Goal: Book appointment/travel/reservation

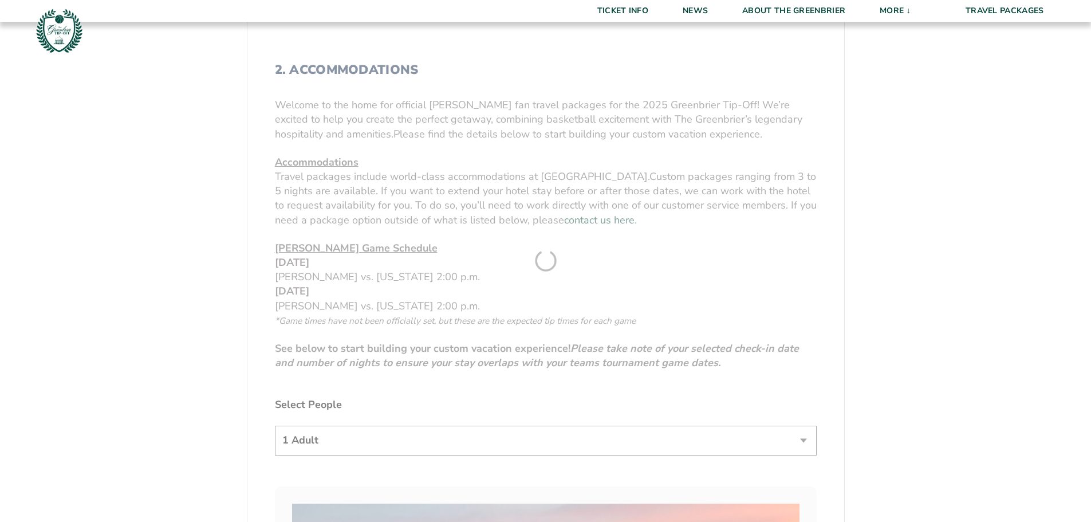
scroll to position [515, 0]
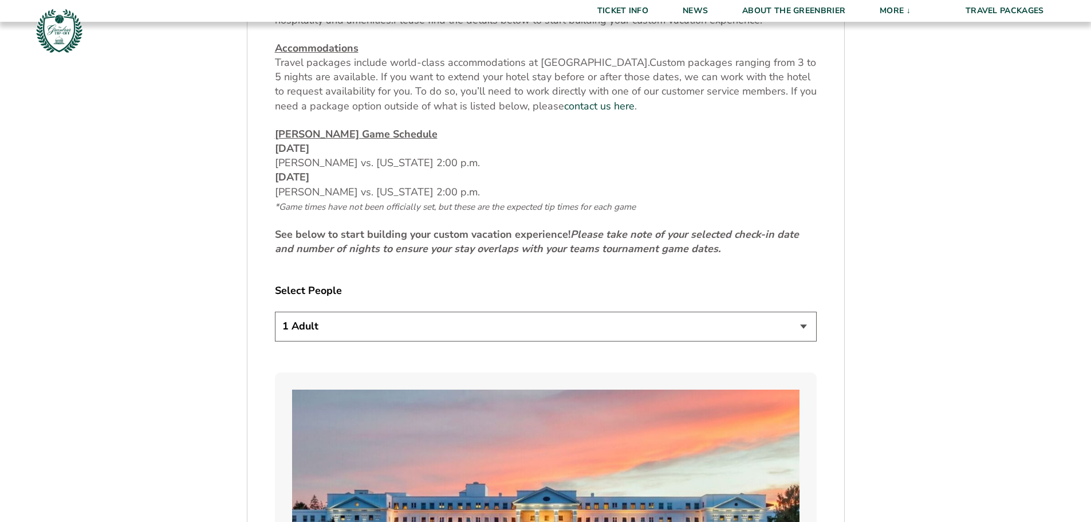
click at [504, 314] on select "1 Adult 2 Adults 3 Adults 4 Adults 2 Adults + 1 Child 2 Adults + 2 Children 2 A…" at bounding box center [546, 325] width 542 height 29
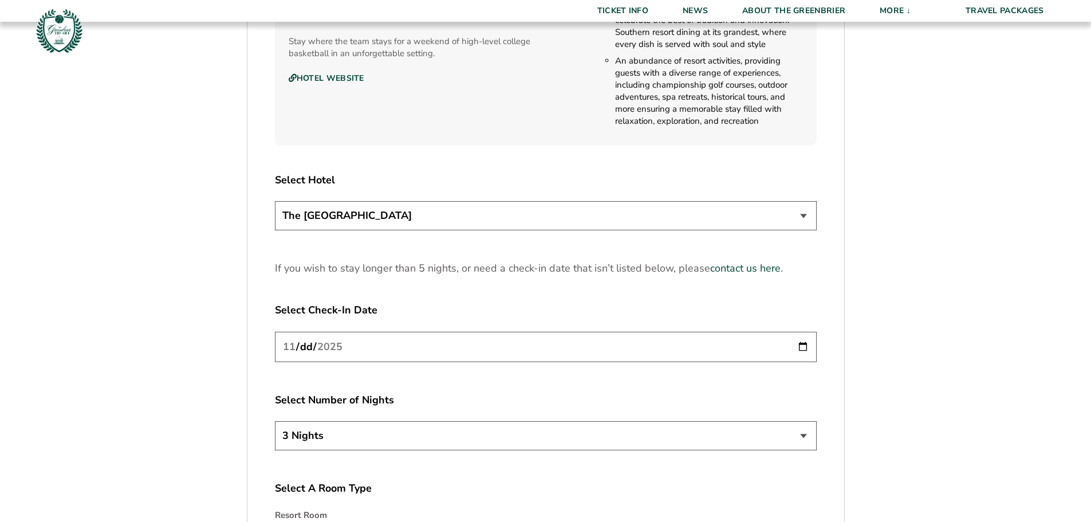
scroll to position [1489, 0]
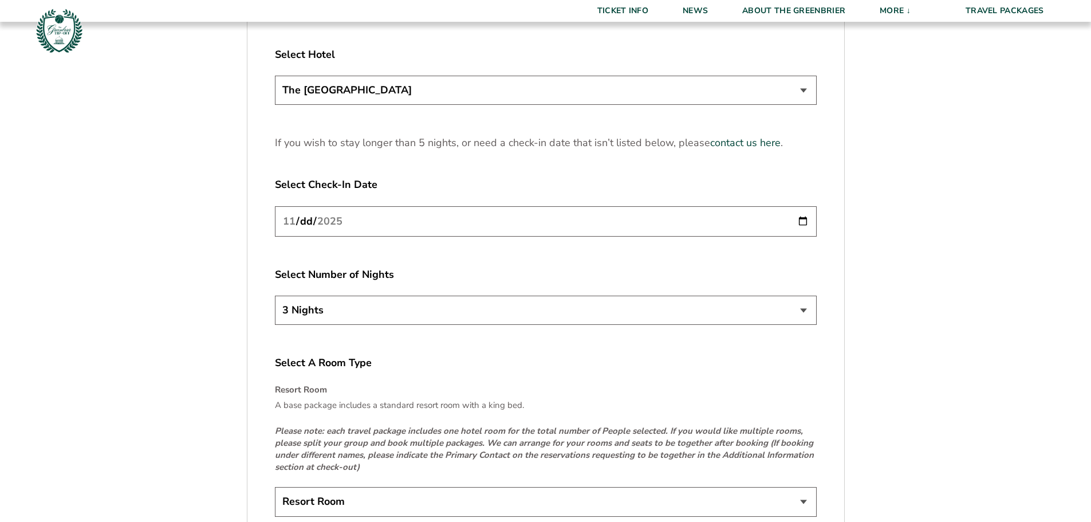
click at [799, 227] on input "[DATE]" at bounding box center [546, 221] width 542 height 30
drag, startPoint x: 869, startPoint y: 328, endPoint x: 848, endPoint y: 328, distance: 21.2
click at [810, 315] on select "3 Nights 4 Nights 5 Nights" at bounding box center [546, 309] width 542 height 29
click at [809, 315] on select "3 Nights 4 Nights 5 Nights" at bounding box center [546, 309] width 542 height 29
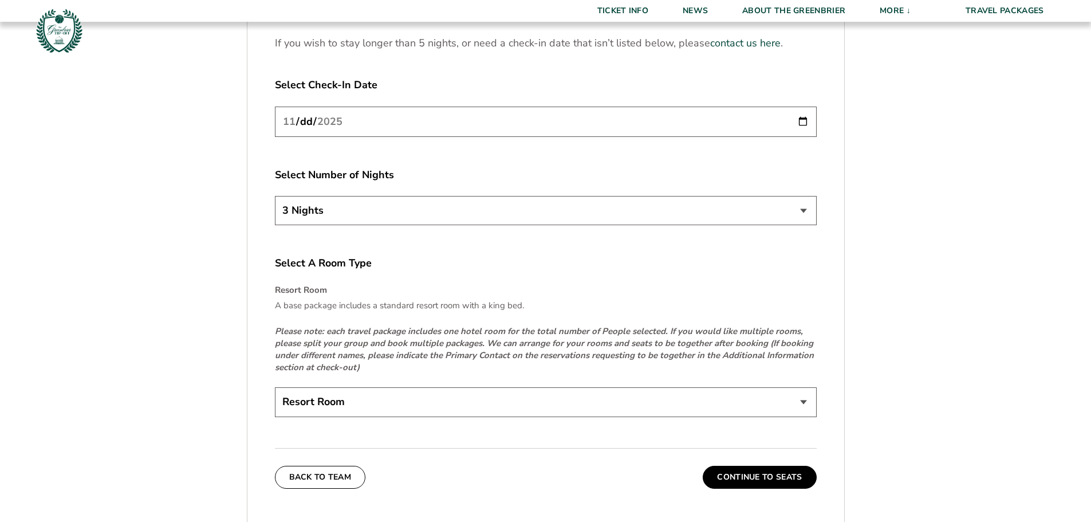
scroll to position [1775, 0]
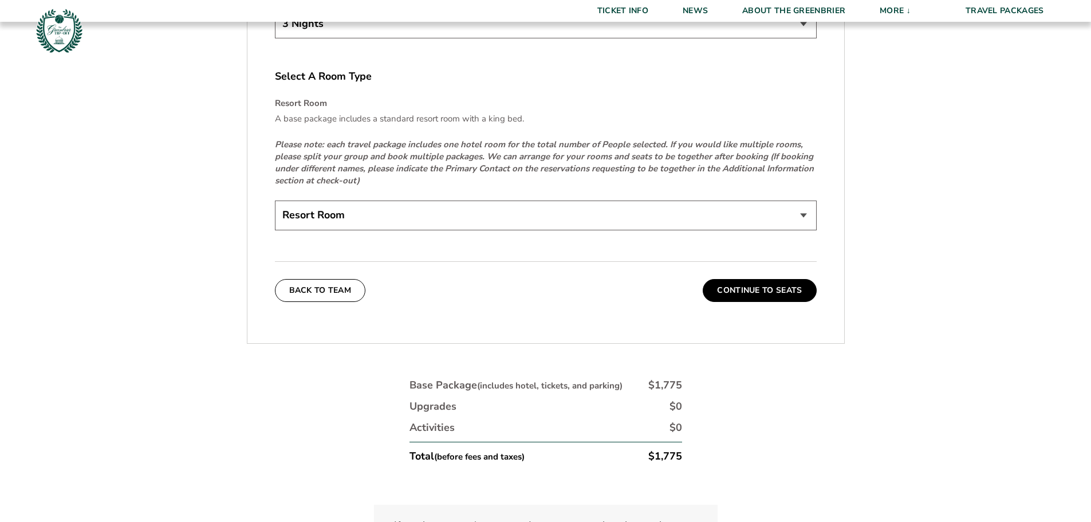
click at [408, 222] on select "Resort Room" at bounding box center [546, 214] width 542 height 29
drag, startPoint x: 408, startPoint y: 222, endPoint x: 649, endPoint y: 277, distance: 247.4
click at [408, 222] on select "Resort Room" at bounding box center [546, 214] width 542 height 29
click at [763, 294] on button "Continue To Seats" at bounding box center [759, 290] width 113 height 23
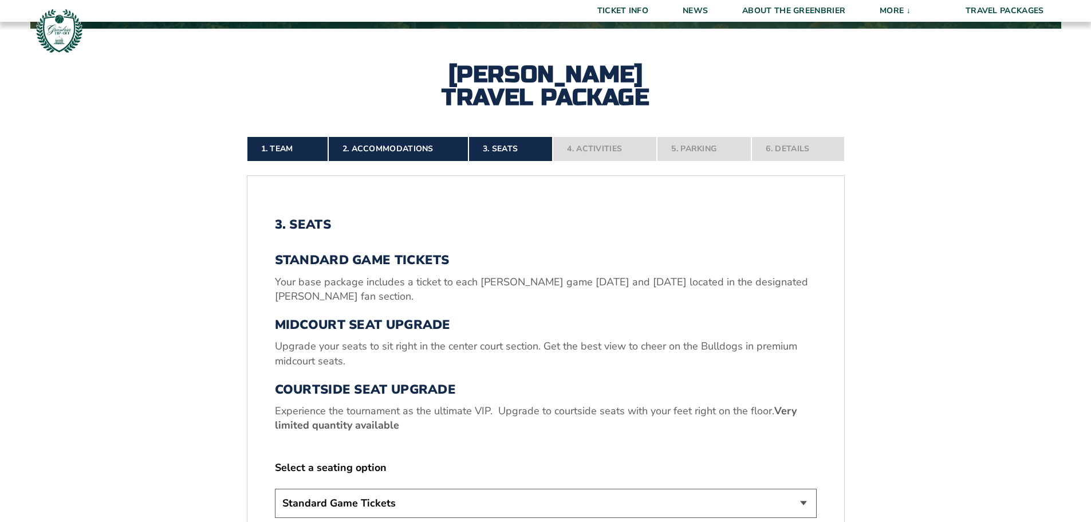
scroll to position [533, 0]
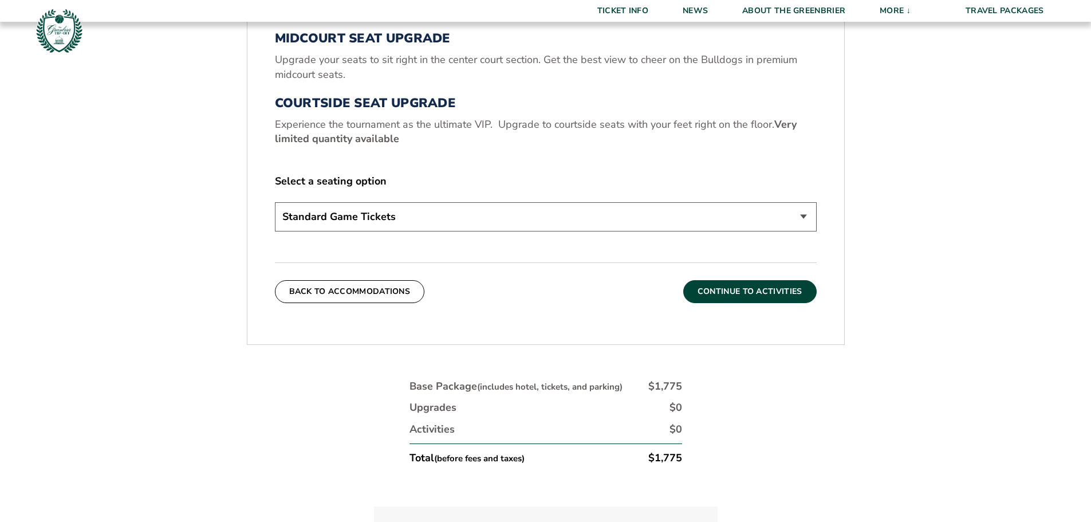
click at [752, 290] on button "Continue To Activities" at bounding box center [749, 291] width 133 height 23
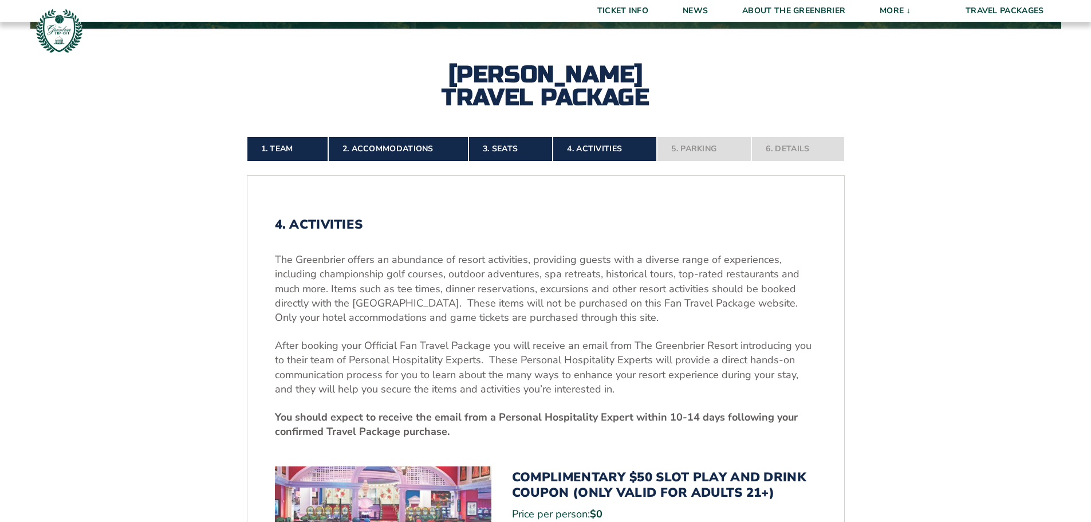
scroll to position [590, 0]
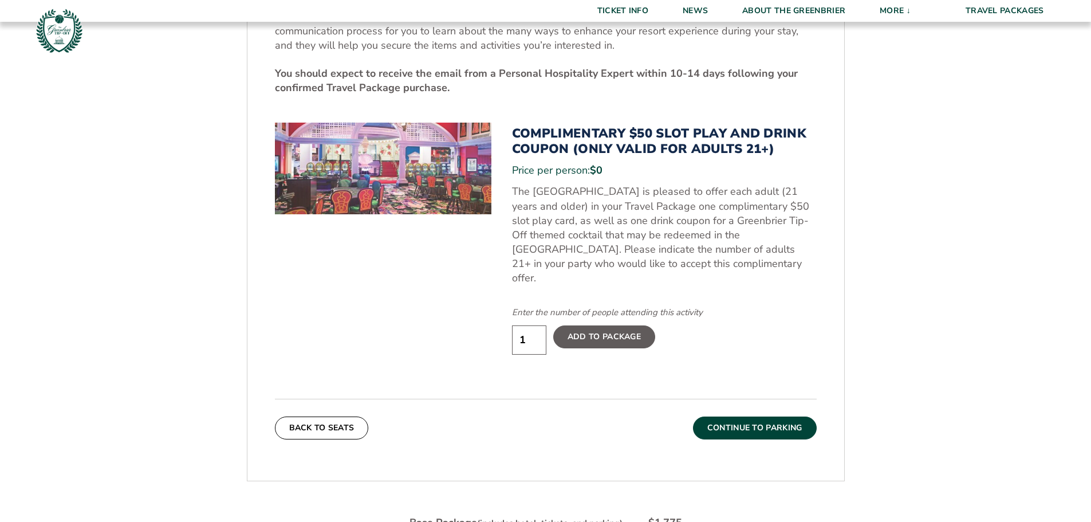
click at [732, 416] on button "Continue To Parking" at bounding box center [755, 427] width 124 height 23
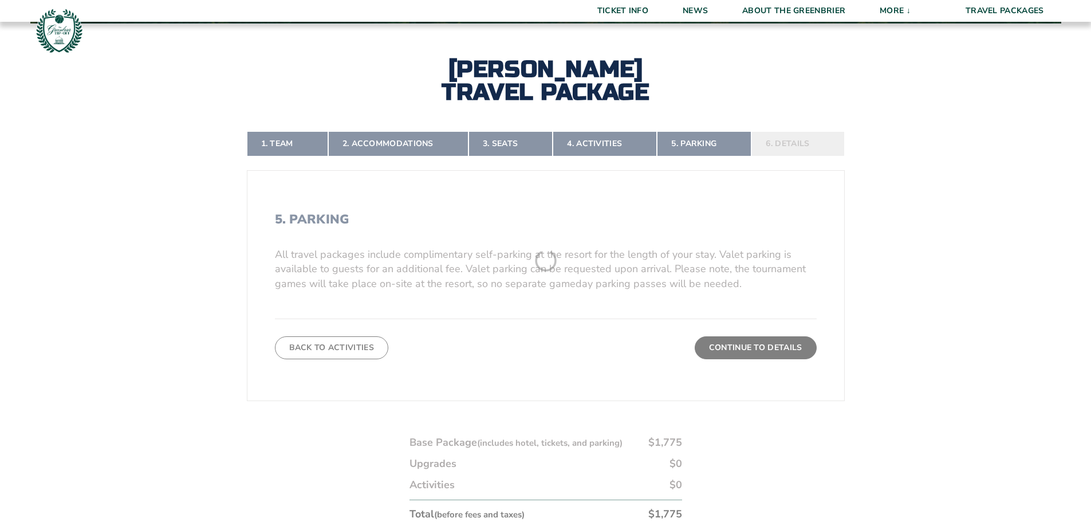
scroll to position [247, 0]
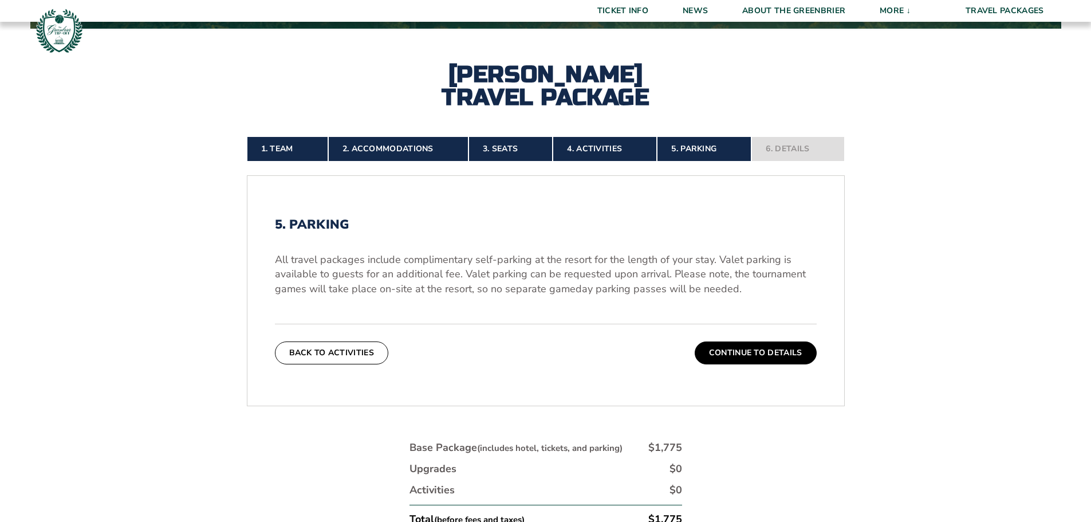
click at [753, 340] on div "Back To Activities Continue To Details" at bounding box center [546, 344] width 542 height 41
click at [784, 348] on button "Continue To Details" at bounding box center [756, 352] width 122 height 23
